Goal: Transaction & Acquisition: Obtain resource

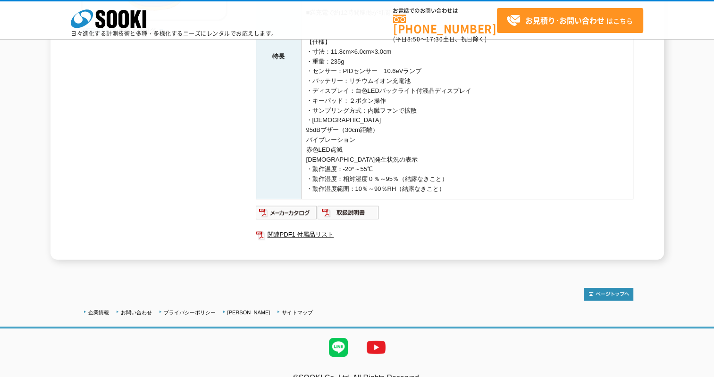
scroll to position [283, 0]
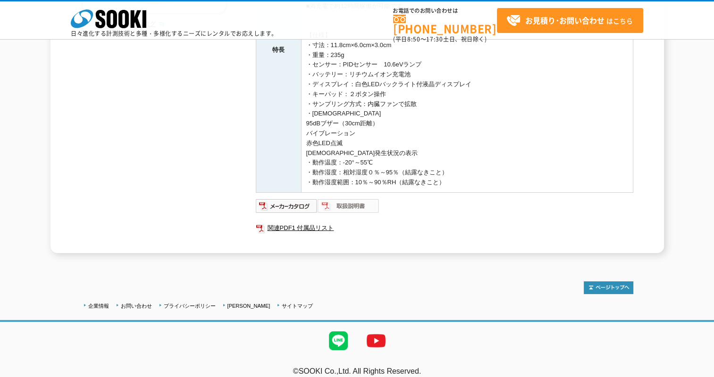
click at [357, 208] on img at bounding box center [348, 206] width 62 height 15
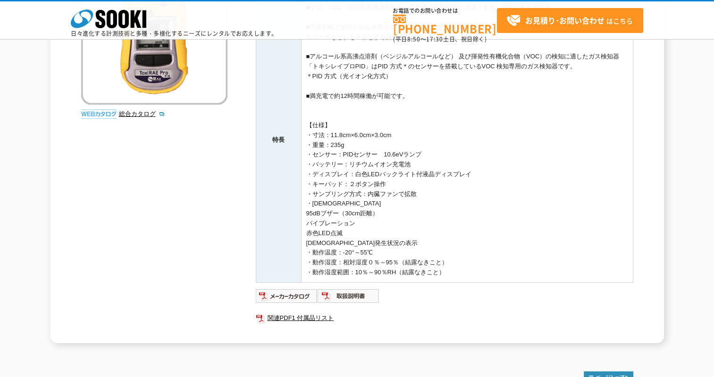
scroll to position [141, 0]
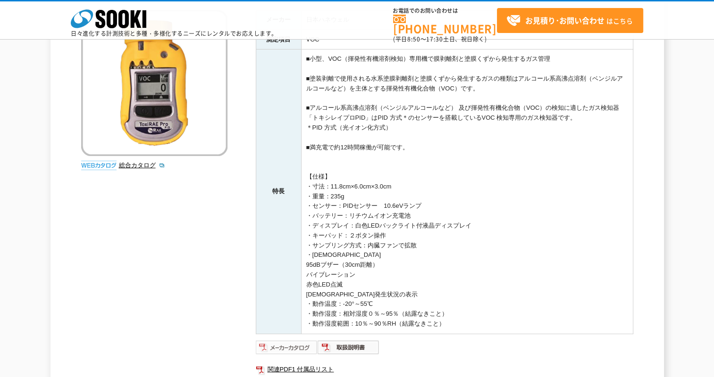
click at [293, 347] on img at bounding box center [287, 347] width 62 height 15
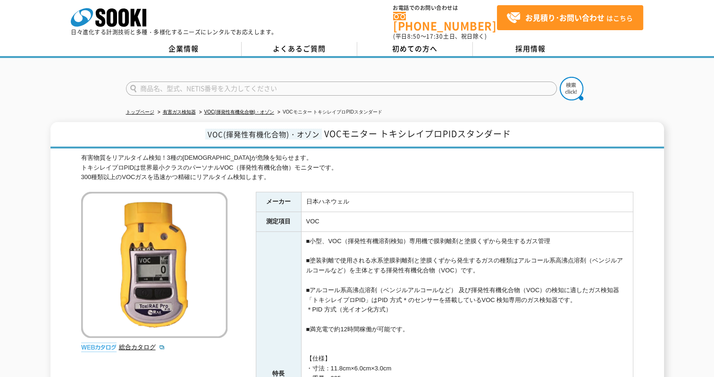
scroll to position [0, 0]
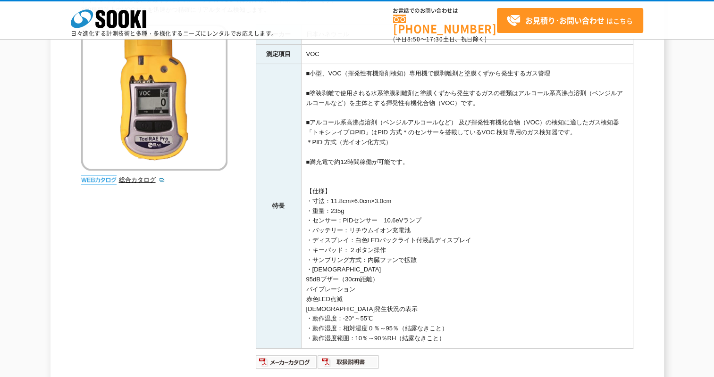
scroll to position [141, 0]
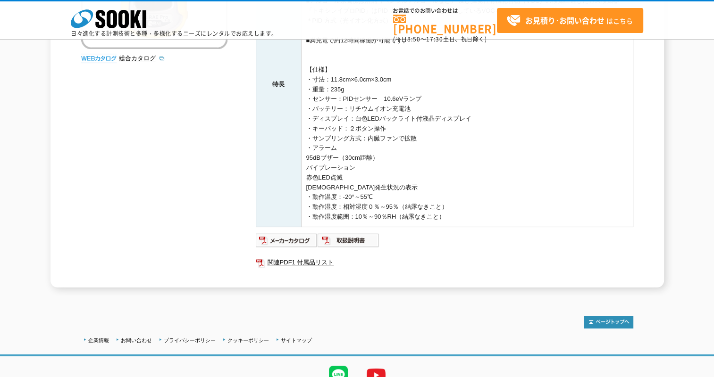
scroll to position [245, 0]
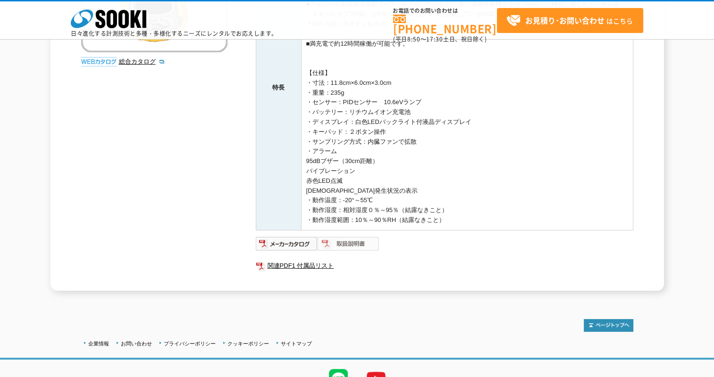
click at [333, 241] on img at bounding box center [348, 243] width 62 height 15
